Goal: Find specific page/section: Find specific page/section

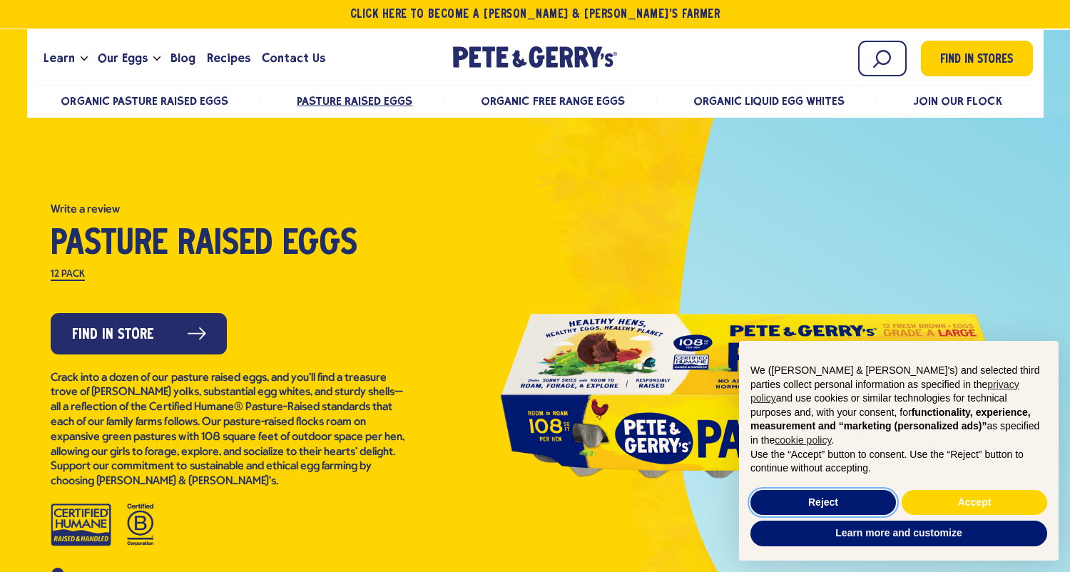
click at [864, 501] on button "Reject" at bounding box center [823, 503] width 146 height 26
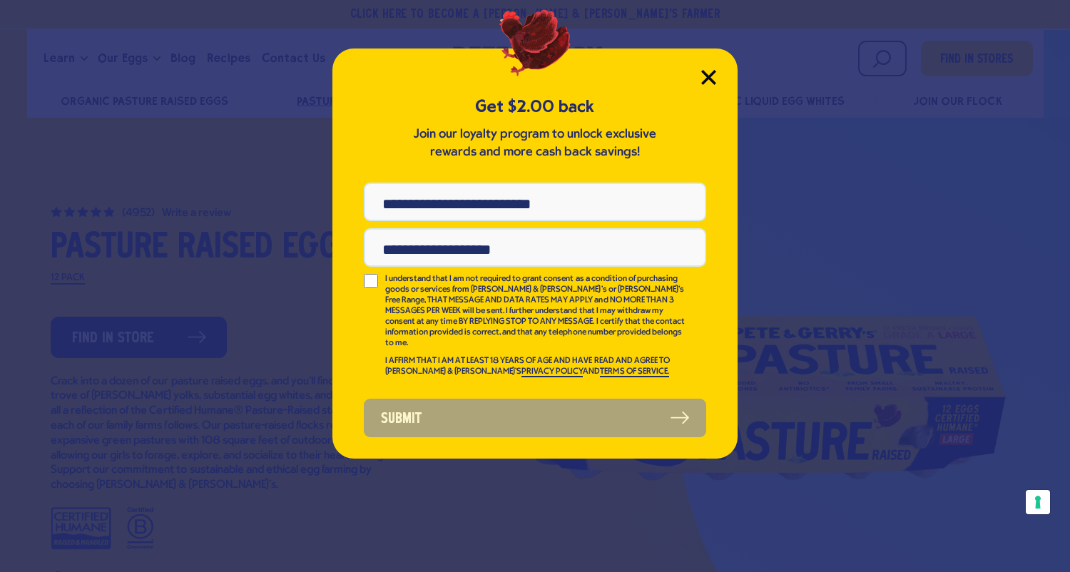
click at [705, 84] on icon "Close Modal" at bounding box center [708, 77] width 15 height 15
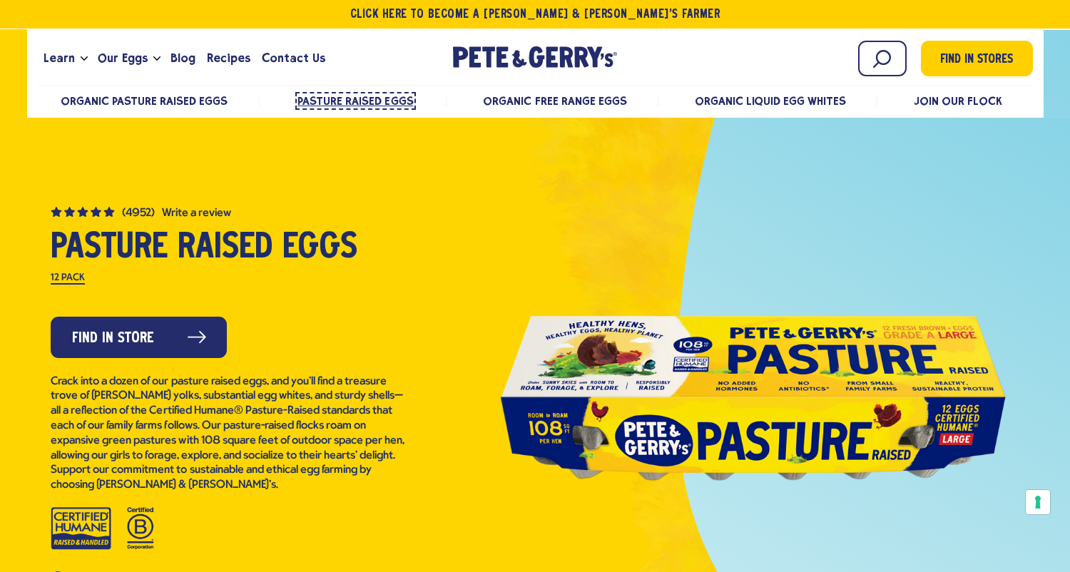
click at [370, 106] on span "Pasture Raised Eggs" at bounding box center [355, 101] width 116 height 14
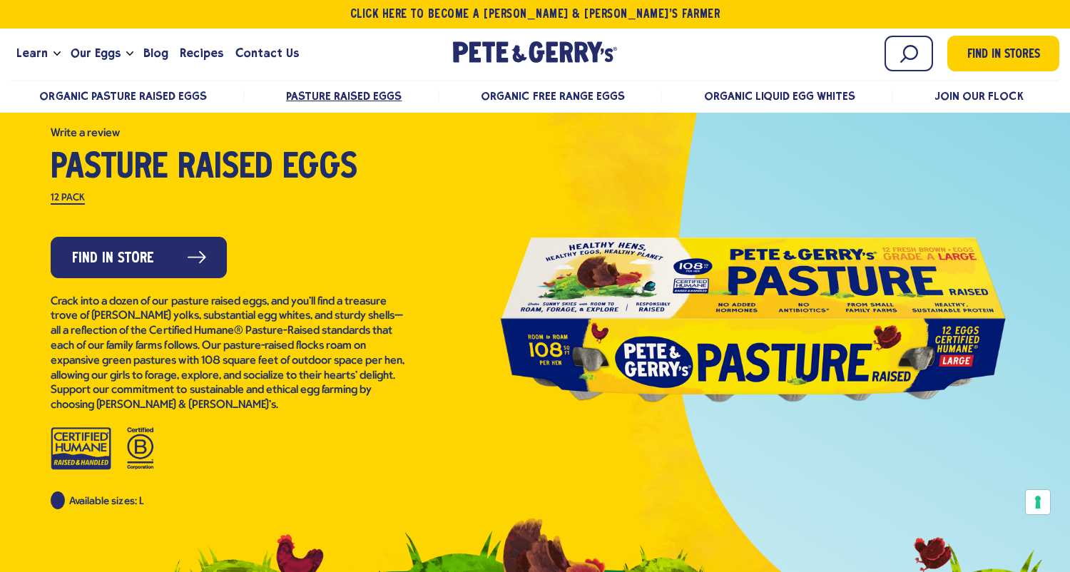
scroll to position [73, 0]
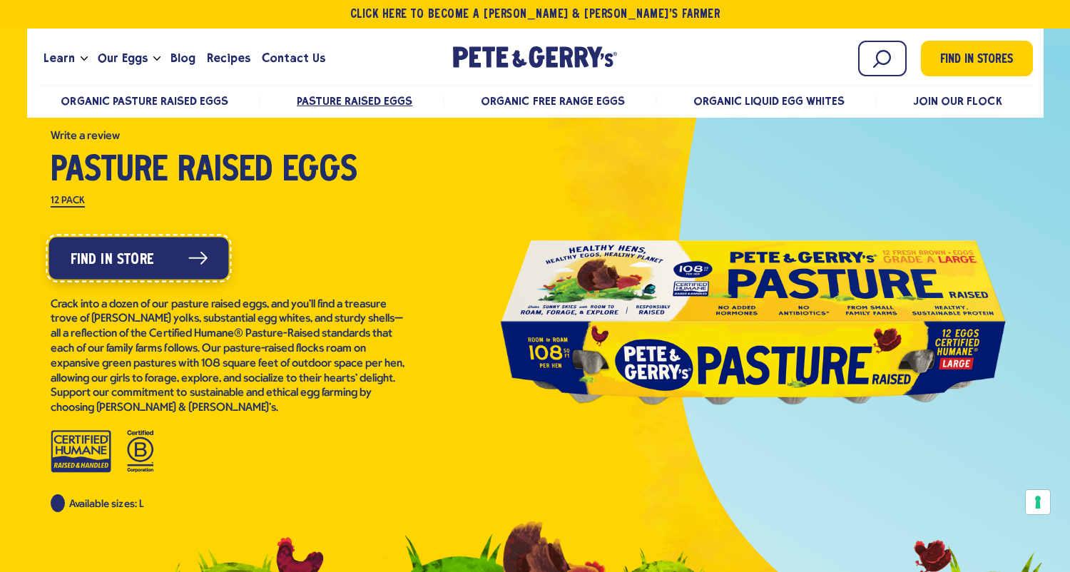
click at [192, 250] on link "Find in Store" at bounding box center [139, 258] width 180 height 42
